Goal: Task Accomplishment & Management: Complete application form

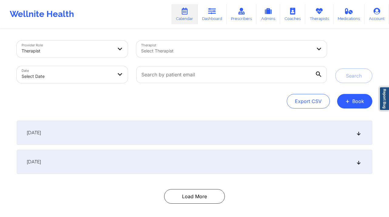
click at [373, 105] on div "Provider Role Therapist Therapist Select Therapist Date Select Date Search Expo…" at bounding box center [194, 124] width 364 height 189
click at [367, 104] on button "+ Book" at bounding box center [354, 101] width 35 height 15
click at [366, 117] on button "Therapy Session" at bounding box center [344, 121] width 46 height 10
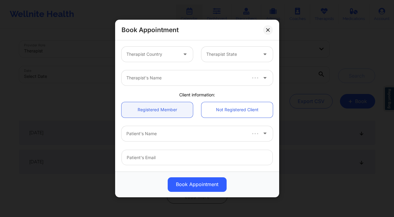
click at [168, 53] on div at bounding box center [151, 54] width 51 height 7
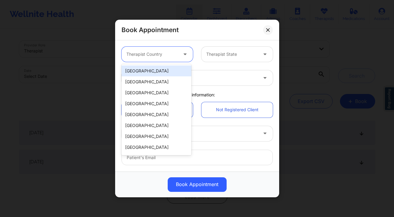
drag, startPoint x: 161, startPoint y: 73, endPoint x: 179, endPoint y: 66, distance: 18.8
click at [161, 73] on div "[GEOGRAPHIC_DATA]" at bounding box center [156, 71] width 70 height 11
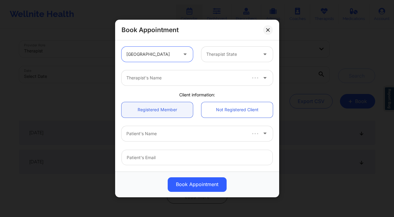
click at [230, 48] on div "Therapist State" at bounding box center [229, 54] width 57 height 15
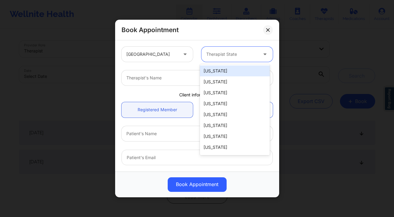
type input "e"
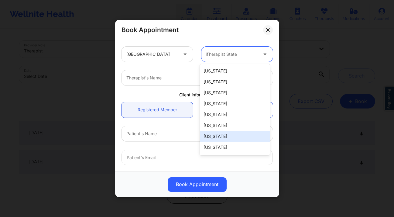
type input "new"
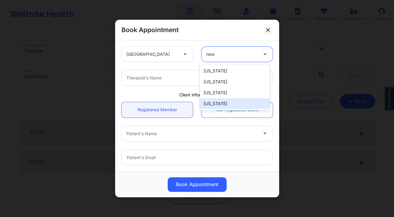
click at [215, 104] on div "[US_STATE]" at bounding box center [235, 103] width 70 height 11
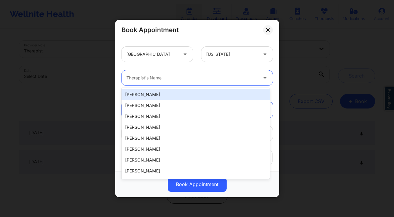
click at [191, 78] on div at bounding box center [191, 77] width 131 height 7
type input "l"
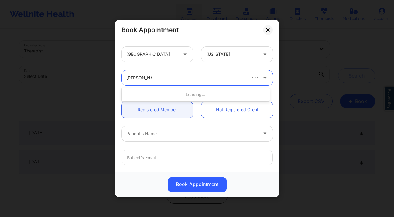
type input "elizabeth che"
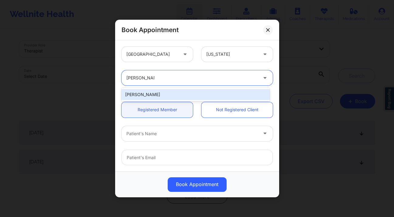
click at [189, 93] on div "Elizabeth Chery" at bounding box center [195, 94] width 148 height 11
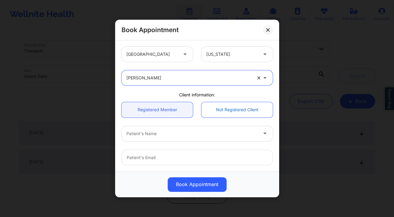
scroll to position [53, 0]
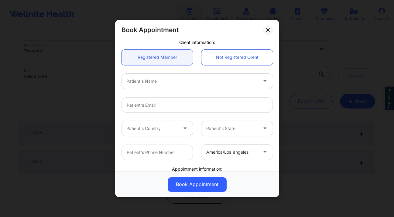
click at [160, 82] on div at bounding box center [191, 81] width 131 height 7
type input "lisa bill"
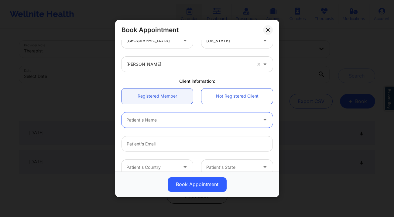
scroll to position [0, 0]
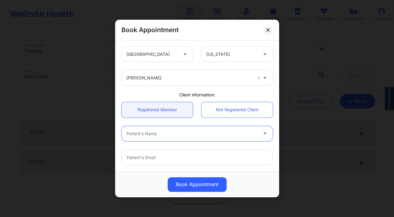
click at [186, 132] on div at bounding box center [191, 133] width 131 height 7
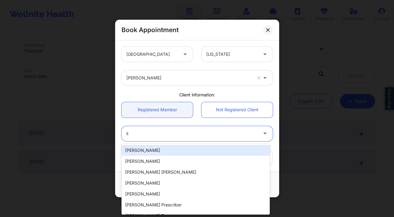
type input "l"
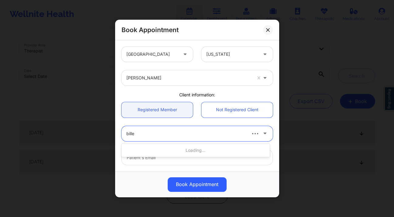
type input "billey"
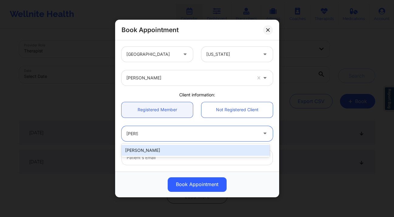
type input "healthywealthywise03@gmail.com"
type input "(929) 867-1039"
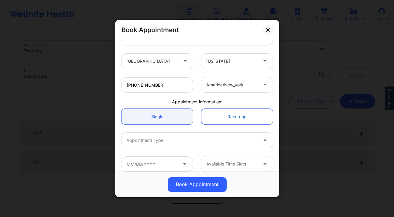
scroll to position [126, 0]
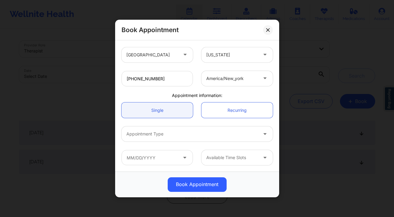
click at [195, 134] on div at bounding box center [191, 134] width 131 height 7
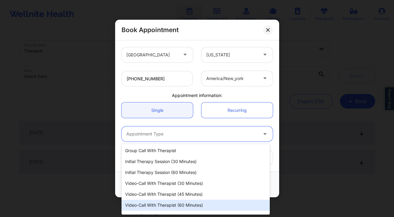
click at [198, 204] on div "Video-Call with Therapist (60 minutes)" at bounding box center [195, 205] width 148 height 11
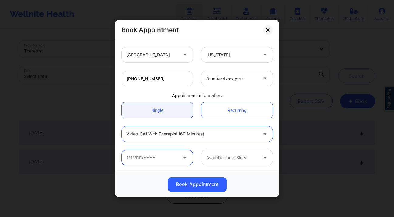
click at [154, 159] on input "text" at bounding box center [156, 157] width 71 height 15
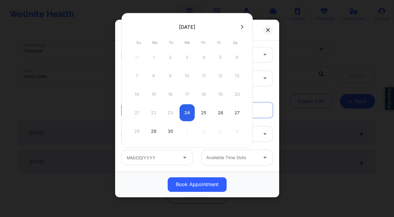
click at [240, 29] on button at bounding box center [242, 26] width 6 height 5
click at [265, 46] on div "United States New York" at bounding box center [197, 55] width 160 height 24
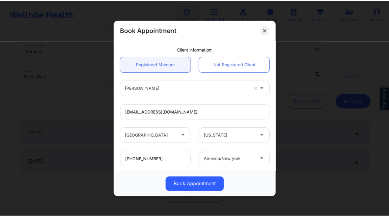
scroll to position [0, 0]
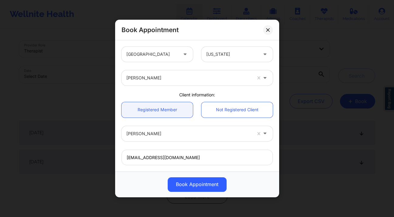
click at [267, 30] on icon at bounding box center [267, 29] width 3 height 3
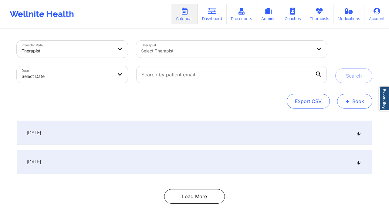
click at [346, 102] on span "+" at bounding box center [347, 101] width 5 height 3
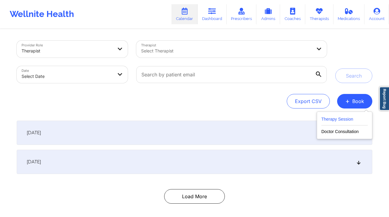
click at [327, 117] on button "Therapy Session" at bounding box center [344, 121] width 46 height 10
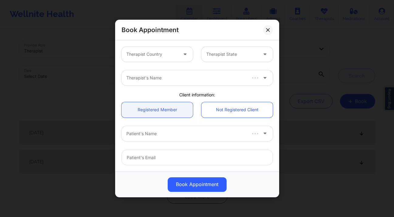
click at [160, 44] on div "Therapist Country Therapist State" at bounding box center [197, 55] width 160 height 24
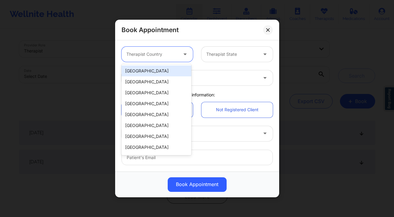
click at [162, 53] on div at bounding box center [151, 54] width 51 height 7
drag, startPoint x: 160, startPoint y: 72, endPoint x: 198, endPoint y: 62, distance: 38.6
click at [160, 72] on div "[GEOGRAPHIC_DATA]" at bounding box center [156, 71] width 70 height 11
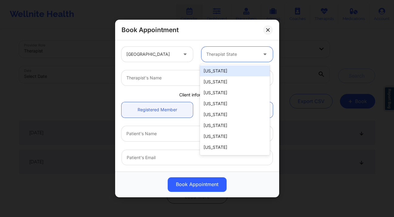
click at [225, 58] on div "Therapist State" at bounding box center [229, 54] width 57 height 15
type input "new"
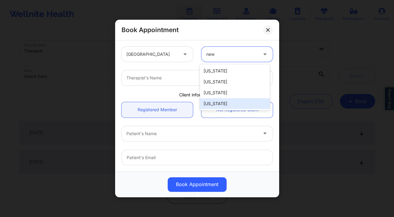
click at [225, 103] on div "New York" at bounding box center [235, 103] width 70 height 11
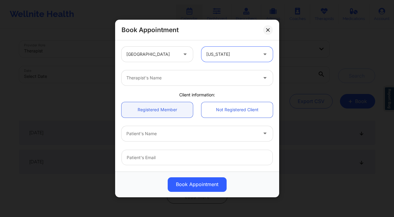
click at [183, 74] on div "Therapist's Name" at bounding box center [189, 77] width 137 height 15
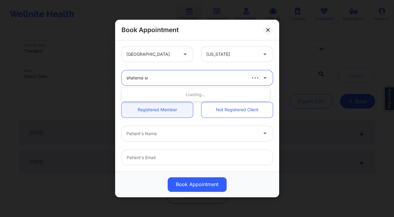
type input "shatema smi"
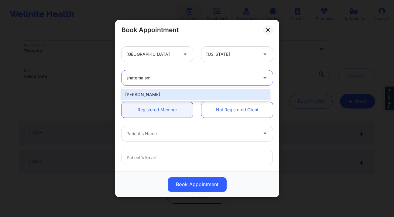
click at [202, 97] on div "Shatema Smith" at bounding box center [195, 94] width 148 height 11
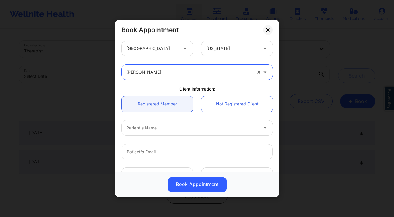
scroll to position [6, 0]
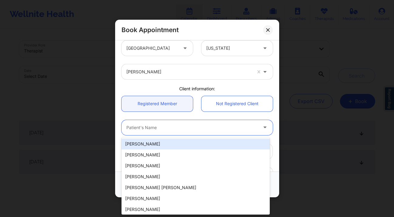
click at [188, 126] on div at bounding box center [191, 127] width 131 height 7
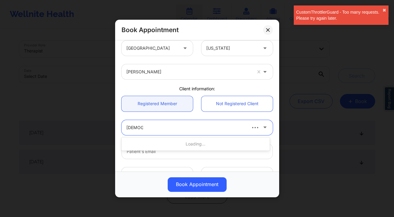
type input "krista we"
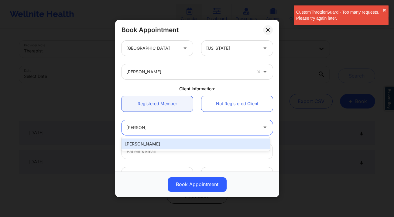
click at [177, 144] on div "Krista Webster" at bounding box center [195, 144] width 148 height 11
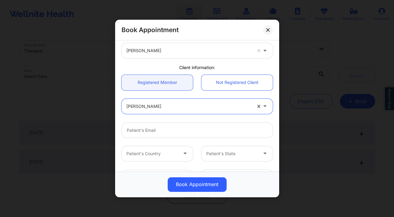
scroll to position [51, 0]
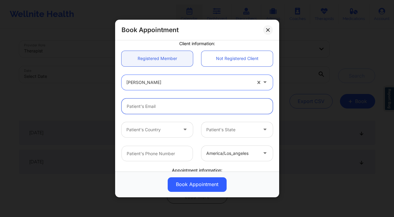
click at [151, 105] on input "email" at bounding box center [196, 106] width 151 height 15
paste input "kwebster311@gmail.com"
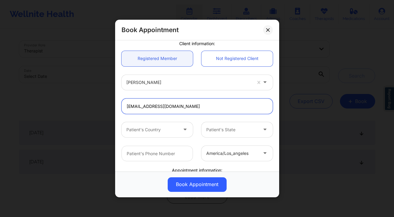
type input "kwebster311@gmail.com"
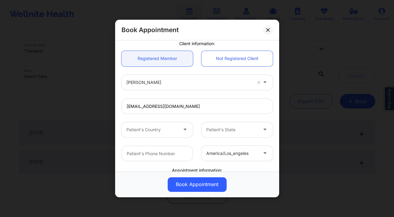
click at [175, 130] on div at bounding box center [151, 129] width 51 height 7
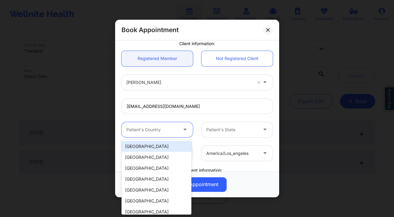
click at [162, 150] on div "[GEOGRAPHIC_DATA]" at bounding box center [156, 146] width 70 height 11
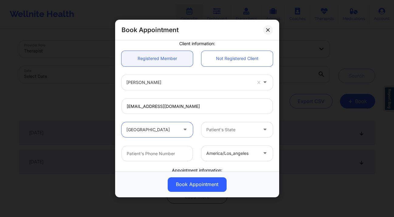
click at [225, 134] on div "Patient's State" at bounding box center [229, 129] width 57 height 15
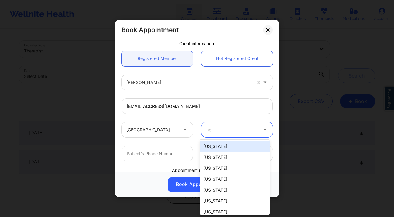
type input "new"
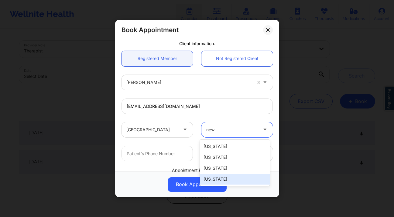
click at [221, 180] on div "New York" at bounding box center [235, 179] width 70 height 11
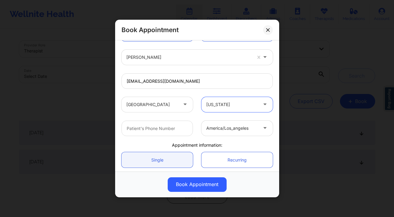
scroll to position [105, 0]
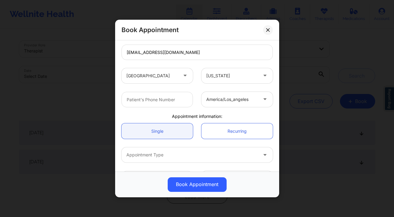
click at [143, 91] on div "america/los_angeles" at bounding box center [197, 100] width 160 height 24
click at [148, 96] on input "text" at bounding box center [156, 99] width 71 height 15
paste input "+19089388662"
type input "+19089388662"
click at [236, 98] on div at bounding box center [231, 99] width 51 height 7
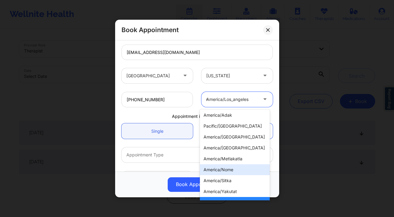
scroll to position [0, 0]
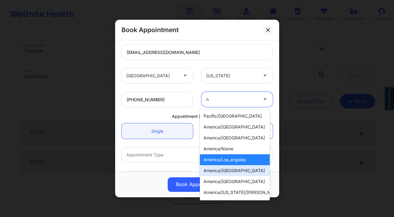
type input "ne"
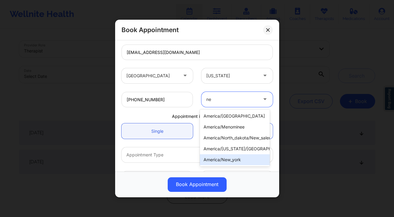
click at [244, 157] on div "america/new_york" at bounding box center [235, 160] width 70 height 11
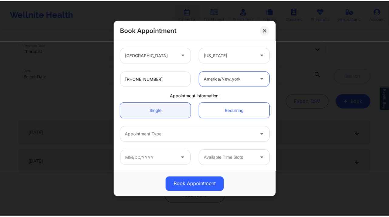
scroll to position [126, 0]
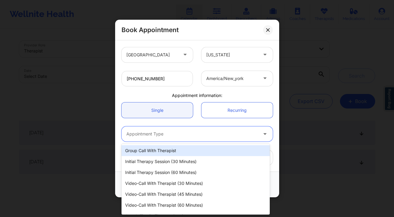
click at [183, 134] on div at bounding box center [191, 134] width 131 height 7
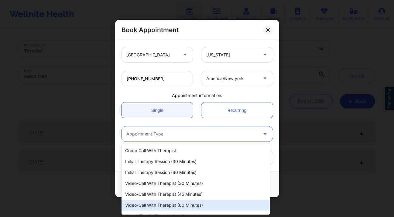
click at [202, 205] on div "Video-Call with Therapist (60 minutes)" at bounding box center [195, 205] width 148 height 11
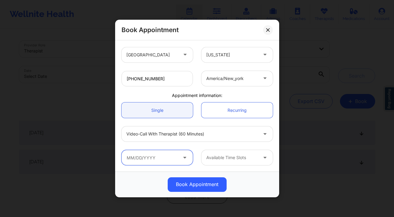
click at [158, 160] on input "text" at bounding box center [156, 157] width 71 height 15
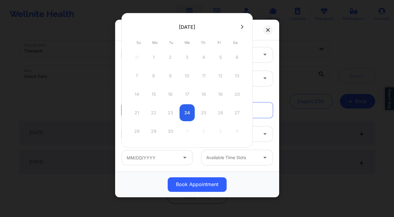
click at [242, 29] on icon at bounding box center [242, 27] width 2 height 5
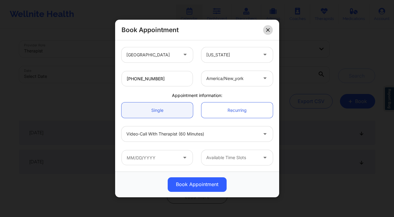
click at [269, 30] on icon at bounding box center [268, 30] width 4 height 4
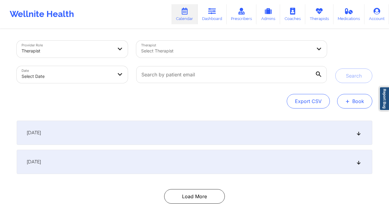
click at [341, 107] on button "+ Book" at bounding box center [354, 101] width 35 height 15
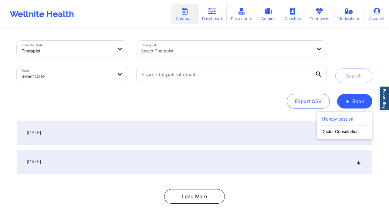
click at [333, 120] on button "Therapy Session" at bounding box center [344, 121] width 46 height 10
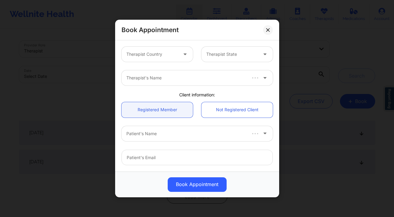
click at [154, 57] on div at bounding box center [151, 54] width 51 height 7
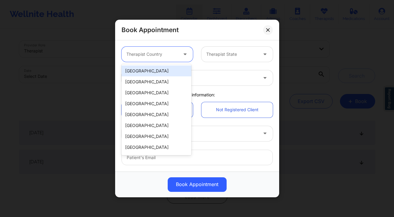
click at [152, 72] on div "[GEOGRAPHIC_DATA]" at bounding box center [156, 71] width 70 height 11
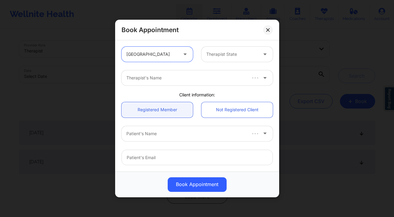
click at [197, 60] on div "Therapist State" at bounding box center [237, 54] width 80 height 15
click at [222, 57] on div at bounding box center [231, 54] width 51 height 7
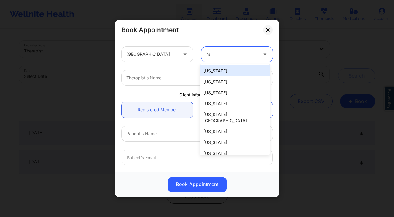
type input "new"
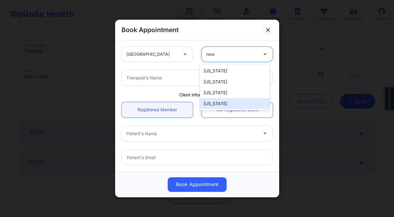
click at [226, 104] on div "[US_STATE]" at bounding box center [235, 103] width 70 height 11
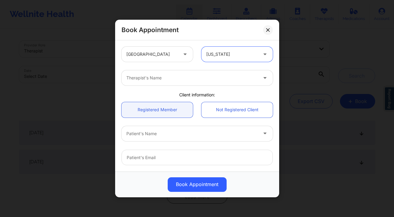
click at [177, 79] on div at bounding box center [191, 77] width 131 height 7
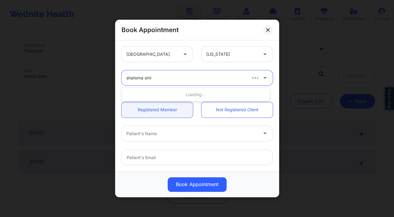
type input "shatema smit"
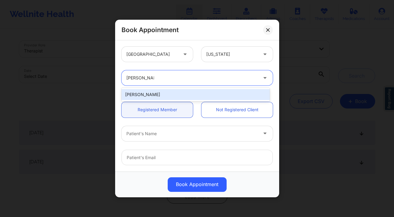
click at [198, 97] on div "Shatema Smith" at bounding box center [195, 94] width 148 height 11
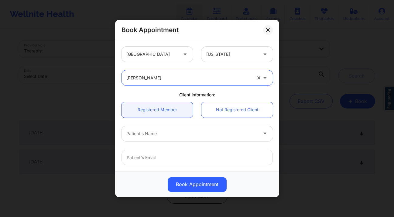
click at [187, 138] on div "Patient's Name" at bounding box center [189, 133] width 137 height 15
type input "krista"
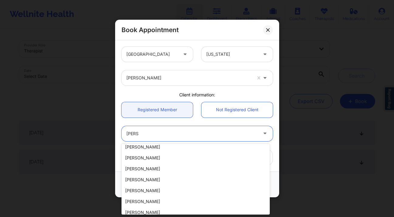
scroll to position [70, 0]
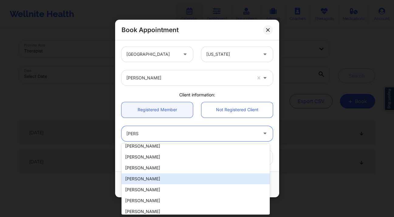
click at [162, 178] on div "Krista Webster" at bounding box center [195, 179] width 148 height 11
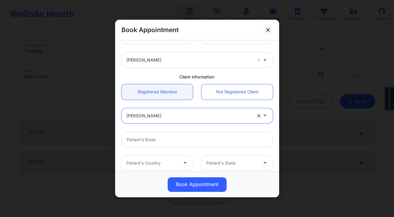
scroll to position [55, 0]
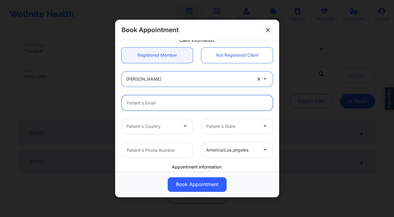
click at [152, 99] on input "email" at bounding box center [196, 102] width 151 height 15
paste input "kwebster311@gmail.com"
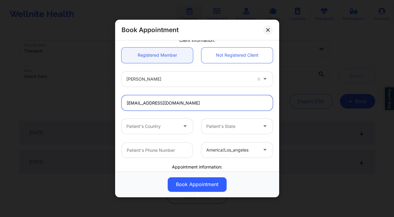
type input "kwebster311@gmail.com"
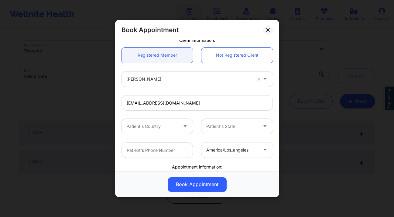
click at [156, 126] on div at bounding box center [151, 126] width 51 height 7
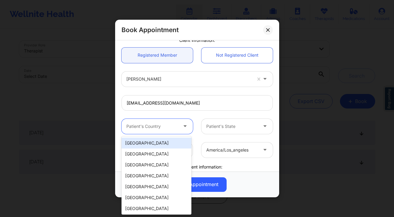
click at [155, 143] on div "[GEOGRAPHIC_DATA]" at bounding box center [156, 143] width 70 height 11
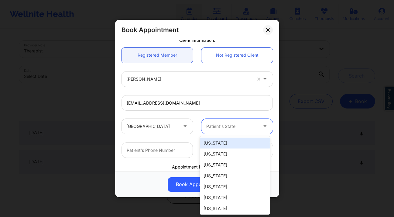
click at [234, 128] on div at bounding box center [231, 126] width 51 height 7
type input "new"
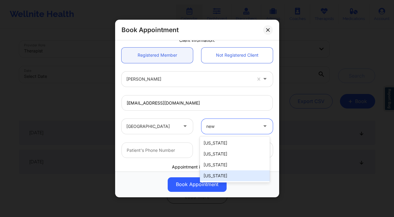
click at [218, 178] on div "[US_STATE]" at bounding box center [235, 176] width 70 height 11
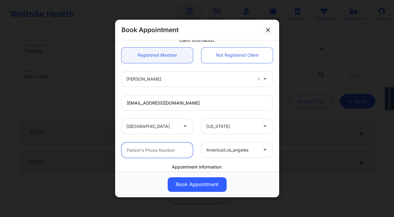
click at [156, 144] on input "text" at bounding box center [156, 150] width 71 height 15
paste input "[PHONE_NUMBER]"
type input "[PHONE_NUMBER]"
click at [223, 150] on div at bounding box center [231, 150] width 51 height 7
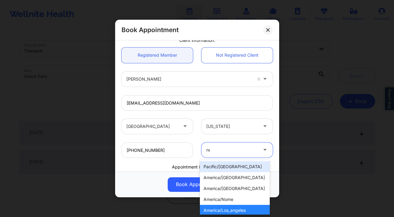
type input "new"
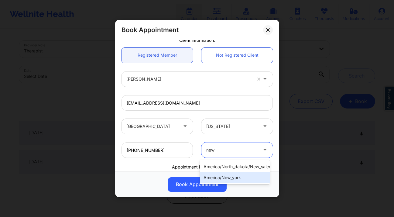
click at [254, 179] on div "america/new_york" at bounding box center [235, 177] width 70 height 11
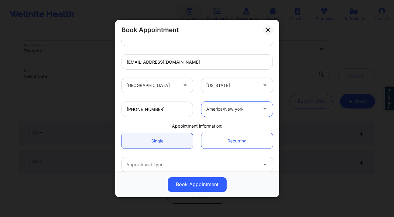
scroll to position [126, 0]
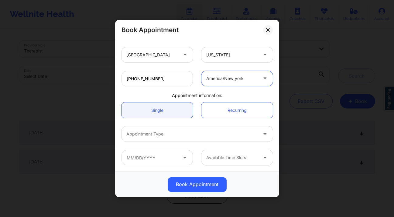
click at [154, 135] on div at bounding box center [191, 134] width 131 height 7
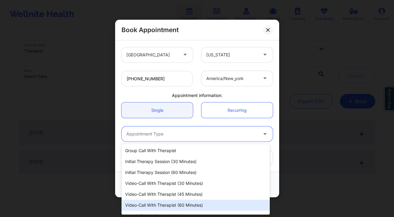
click at [180, 203] on div "Video-Call with Therapist (60 minutes)" at bounding box center [195, 205] width 148 height 11
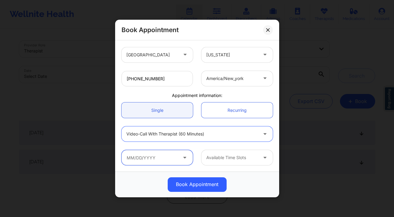
click at [146, 152] on input "text" at bounding box center [156, 157] width 71 height 15
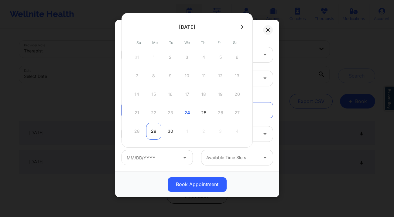
click at [155, 130] on div "29" at bounding box center [153, 131] width 15 height 17
type input "09/29/2025"
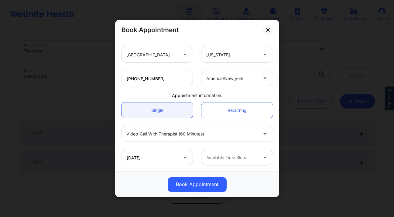
click at [237, 160] on div at bounding box center [231, 157] width 51 height 7
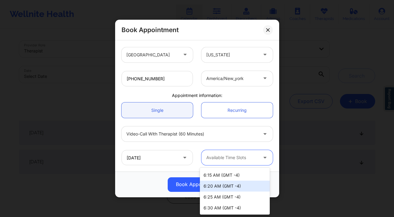
scroll to position [0, 0]
click at [132, 176] on div "Book Appointment" at bounding box center [197, 185] width 164 height 26
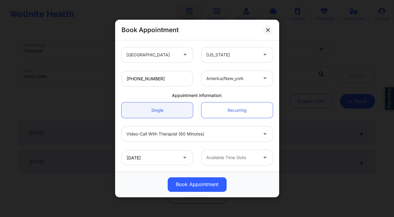
click at [214, 158] on div at bounding box center [231, 157] width 51 height 7
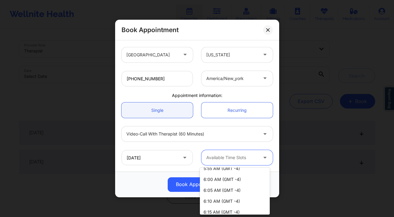
scroll to position [163, 0]
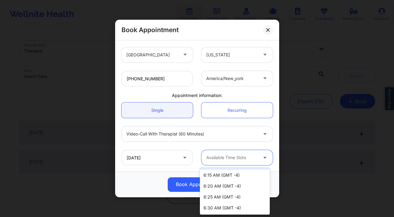
click at [200, 98] on div "Appointment information:" at bounding box center [197, 96] width 160 height 6
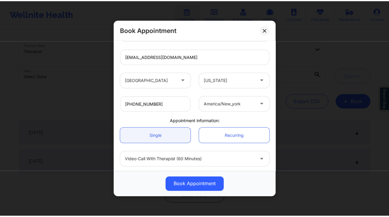
scroll to position [126, 0]
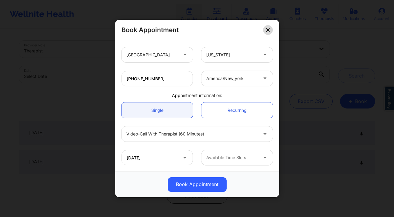
click at [269, 27] on button at bounding box center [268, 30] width 10 height 10
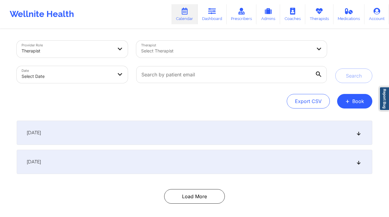
click at [105, 78] on body "Wellnite Health Calendar Dashboard Prescribers Admins Coaches Therapists Medica…" at bounding box center [194, 108] width 389 height 217
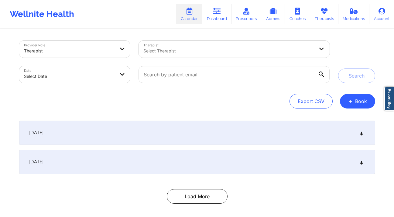
select select "2025-8"
select select "2025-9"
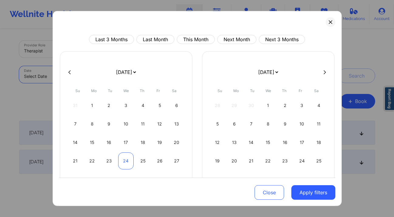
click at [129, 162] on div "24" at bounding box center [125, 161] width 15 height 17
select select "2025-8"
select select "2025-9"
select select "2025-8"
select select "2025-9"
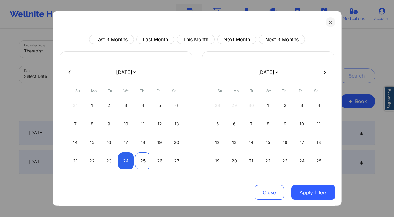
click at [138, 162] on div "25" at bounding box center [142, 161] width 15 height 17
select select "2025-8"
select select "2025-9"
click at [315, 190] on button "Apply filters" at bounding box center [313, 192] width 44 height 15
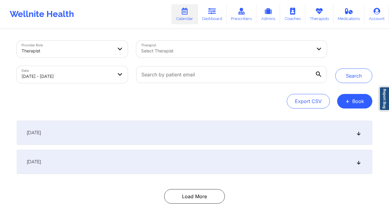
click at [244, 45] on div "Select Therapist" at bounding box center [224, 49] width 176 height 17
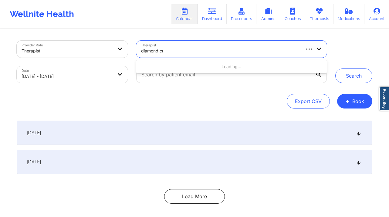
type input "diamond cra"
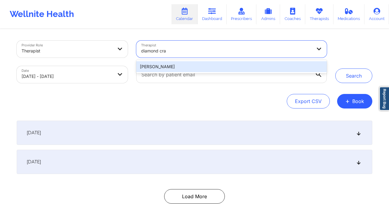
click at [255, 66] on div "Diamond Craig" at bounding box center [231, 66] width 191 height 11
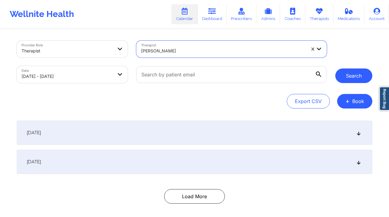
click at [340, 79] on button "Search" at bounding box center [353, 76] width 37 height 15
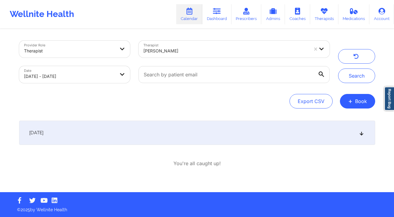
click at [307, 123] on div "September 24, 2025" at bounding box center [197, 133] width 356 height 24
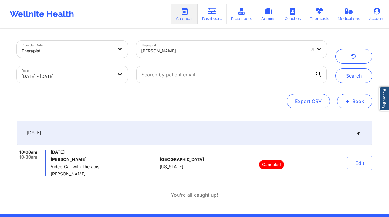
click at [364, 101] on button "+ Book" at bounding box center [354, 101] width 35 height 15
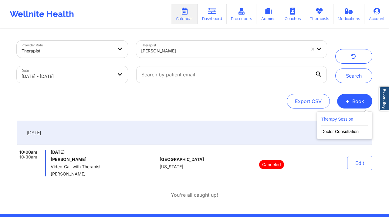
click at [333, 123] on button "Therapy Session" at bounding box center [344, 121] width 46 height 10
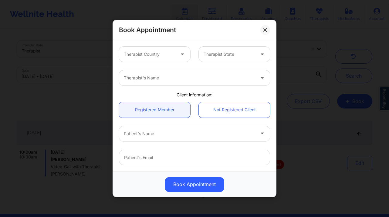
click at [163, 51] on div at bounding box center [149, 54] width 51 height 7
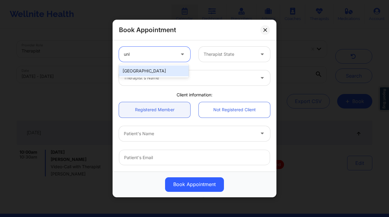
type input "unite"
click at [236, 60] on div "Therapist State" at bounding box center [227, 54] width 57 height 15
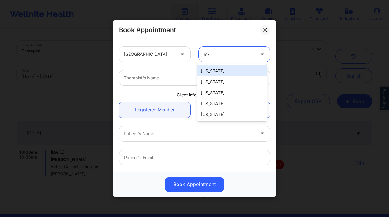
type input "mich"
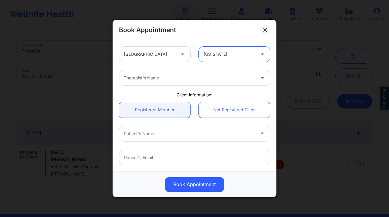
click at [214, 81] on div at bounding box center [189, 77] width 131 height 7
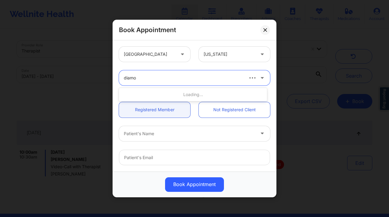
type input "diamon"
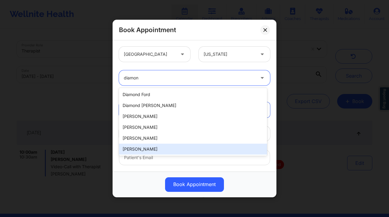
click at [192, 147] on div "Diamond Craig" at bounding box center [193, 149] width 148 height 11
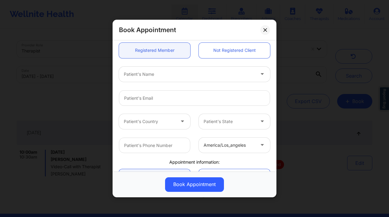
scroll to position [53, 0]
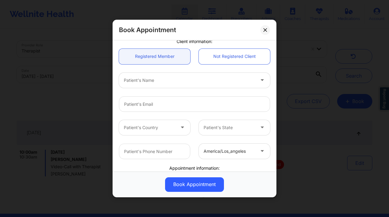
click at [218, 84] on div "Patient's Name" at bounding box center [187, 80] width 137 height 15
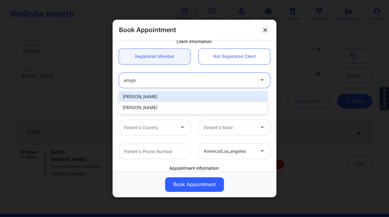
type input "amyjo"
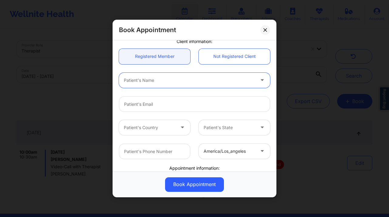
click at [171, 82] on div at bounding box center [189, 80] width 131 height 7
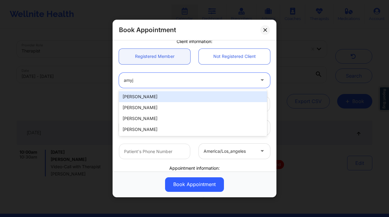
type input "amyjo"
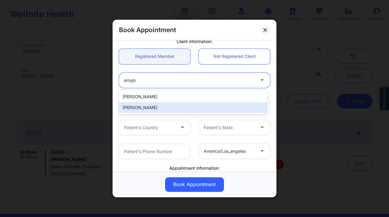
click at [184, 105] on div "AmyJo L Heythaler" at bounding box center [193, 107] width 148 height 11
type input "amyjoslatinsky@yahoo.com"
type input "+1231-420-4692"
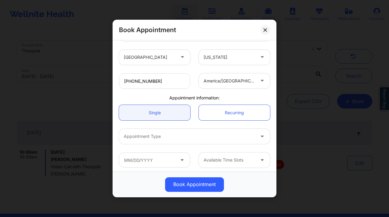
scroll to position [126, 0]
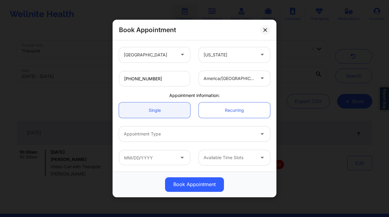
click at [223, 135] on div at bounding box center [189, 134] width 131 height 7
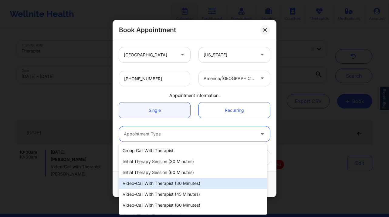
click at [187, 185] on div "Video-Call with Therapist (30 minutes)" at bounding box center [193, 183] width 148 height 11
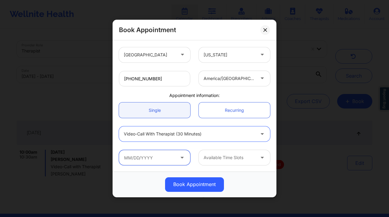
click at [168, 158] on input "text" at bounding box center [154, 157] width 71 height 15
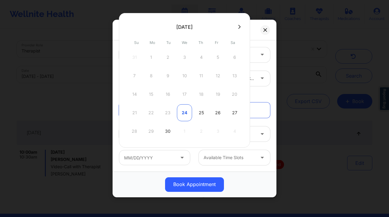
click at [185, 114] on div "24" at bounding box center [184, 112] width 15 height 17
type input "09/24/2025"
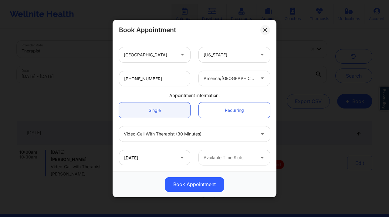
click at [231, 157] on div at bounding box center [229, 157] width 51 height 7
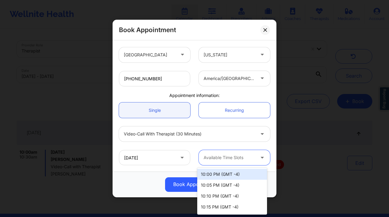
click at [233, 176] on div "10:00 PM (GMT -4)" at bounding box center [232, 174] width 70 height 11
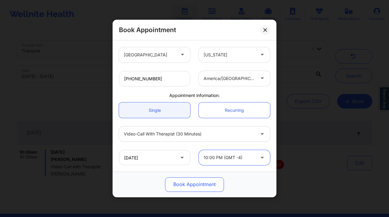
click at [206, 187] on button "Book Appointment" at bounding box center [194, 185] width 59 height 15
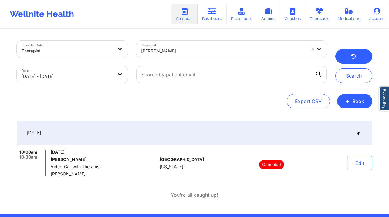
click at [350, 63] on button "button" at bounding box center [353, 56] width 37 height 15
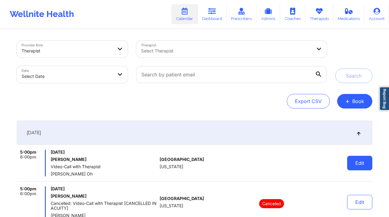
click at [351, 164] on button "Edit" at bounding box center [359, 163] width 25 height 15
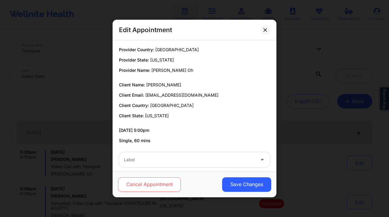
click at [168, 184] on button "Cancel Appointment" at bounding box center [149, 185] width 63 height 15
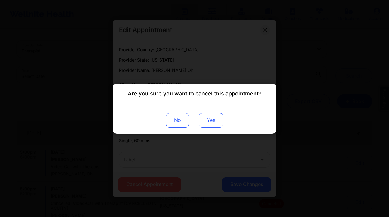
click at [213, 125] on button "Yes" at bounding box center [211, 120] width 25 height 15
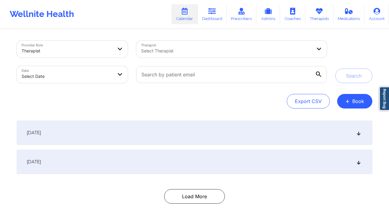
click at [190, 47] on div at bounding box center [226, 50] width 171 height 7
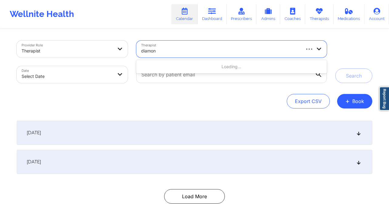
type input "diamond"
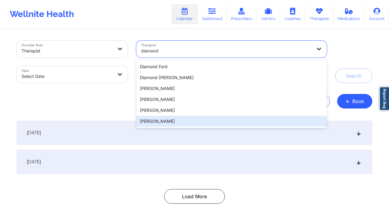
click at [175, 118] on div "Diamond Craig" at bounding box center [231, 121] width 191 height 11
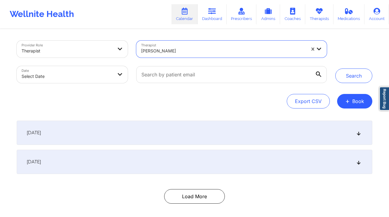
click at [100, 77] on body "Wellnite Health Calendar Dashboard Prescribers Admins Coaches Therapists Medica…" at bounding box center [194, 108] width 389 height 217
select select "2025-8"
select select "2025-9"
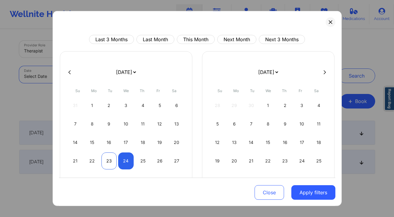
click at [107, 161] on div "23" at bounding box center [108, 161] width 15 height 17
select select "2025-8"
select select "2025-9"
select select "2025-8"
select select "2025-9"
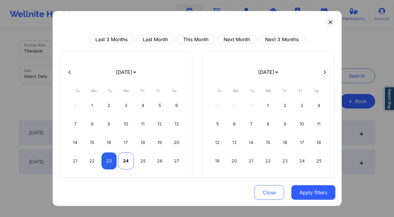
click at [122, 160] on div "24" at bounding box center [125, 161] width 15 height 17
select select "2025-8"
select select "2025-9"
click at [122, 160] on div "24" at bounding box center [125, 161] width 15 height 17
select select "2025-8"
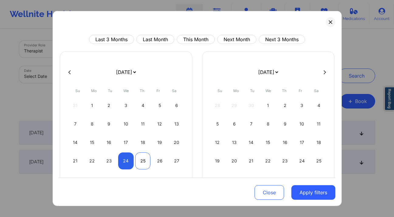
select select "2025-9"
click at [138, 160] on div "25" at bounding box center [142, 161] width 15 height 17
select select "2025-8"
select select "2025-9"
click at [310, 196] on button "Apply filters" at bounding box center [313, 192] width 44 height 15
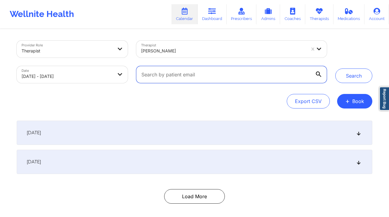
click at [293, 79] on input "text" at bounding box center [231, 74] width 191 height 17
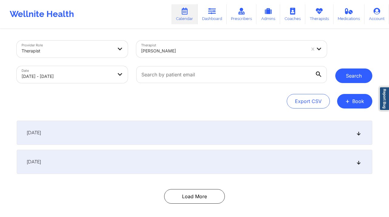
click at [352, 72] on button "Search" at bounding box center [353, 76] width 37 height 15
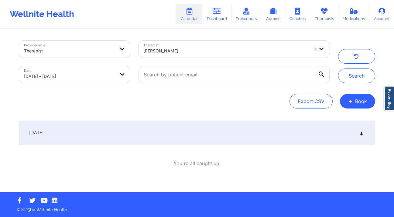
click at [313, 140] on div "September 24, 2025" at bounding box center [197, 133] width 356 height 24
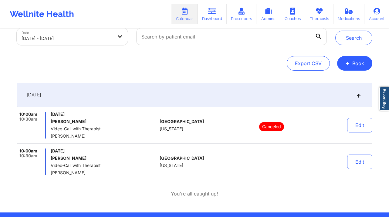
scroll to position [42, 0]
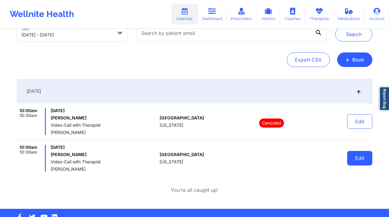
click at [360, 162] on button "Edit" at bounding box center [359, 158] width 25 height 15
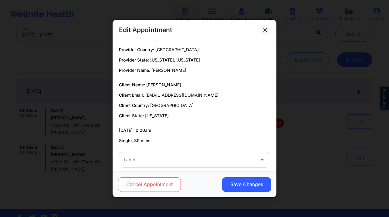
click at [169, 181] on button "Cancel Appointment" at bounding box center [149, 185] width 63 height 15
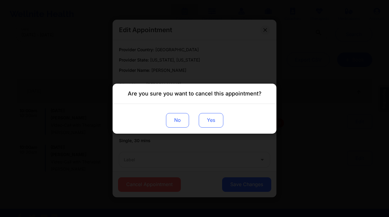
click at [206, 127] on button "Yes" at bounding box center [211, 120] width 25 height 15
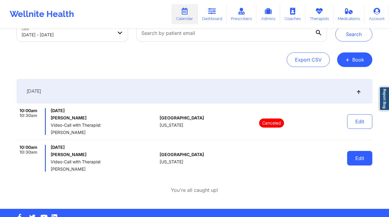
click at [370, 162] on button "Edit" at bounding box center [359, 158] width 25 height 15
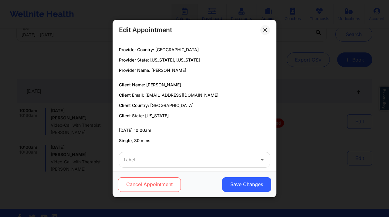
click at [168, 184] on button "Cancel Appointment" at bounding box center [149, 185] width 63 height 15
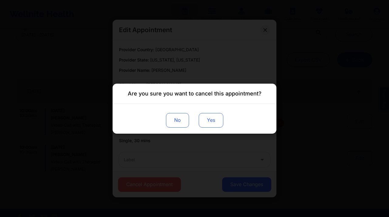
click at [210, 116] on button "Yes" at bounding box center [211, 120] width 25 height 15
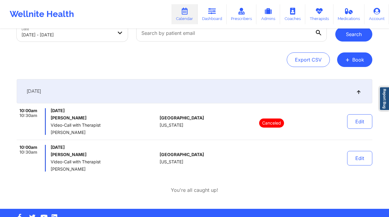
click at [348, 36] on button "Search" at bounding box center [353, 34] width 37 height 15
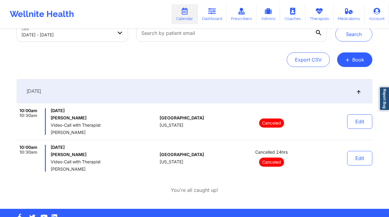
click at [192, 12] on link "Calendar" at bounding box center [185, 14] width 26 height 20
click at [215, 13] on icon at bounding box center [212, 11] width 8 height 7
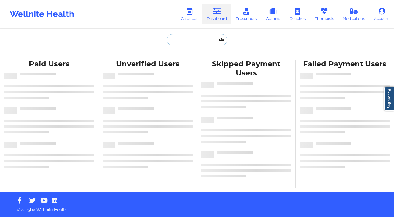
click at [199, 34] on input "text" at bounding box center [197, 40] width 60 height 12
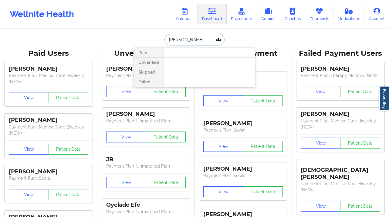
type input "serafina"
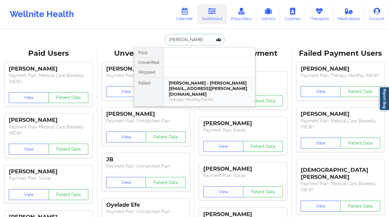
click at [209, 87] on div "Serafina Papa - brittany.papili@gmail.com" at bounding box center [209, 88] width 81 height 17
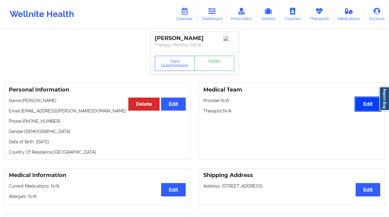
click at [373, 105] on button "Edit" at bounding box center [368, 104] width 25 height 13
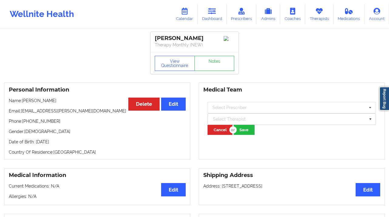
click at [217, 130] on button "Cancel" at bounding box center [220, 130] width 25 height 10
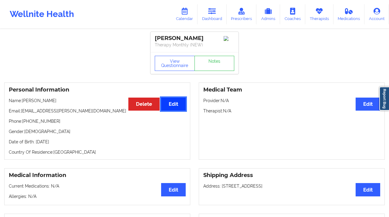
click at [170, 109] on button "Edit" at bounding box center [173, 104] width 25 height 13
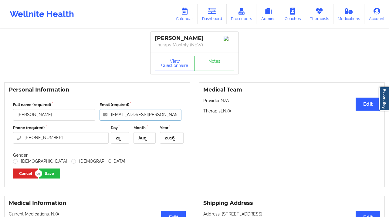
click at [148, 119] on input "brittany.papili@gmail.com" at bounding box center [141, 115] width 82 height 12
click at [135, 120] on input "brittany.papili@gmail.com" at bounding box center [141, 115] width 82 height 12
click at [137, 118] on input "brittany.papili@gmail.com" at bounding box center [141, 115] width 82 height 12
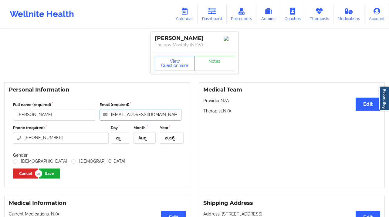
type input "[EMAIL_ADDRESS][DOMAIN_NAME]"
click at [48, 179] on button "Save" at bounding box center [49, 174] width 21 height 10
